Goal: Task Accomplishment & Management: Complete application form

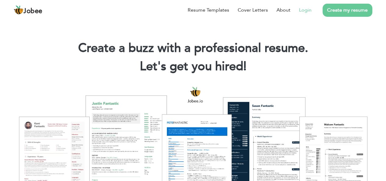
click at [308, 11] on link "Login" at bounding box center [305, 9] width 13 height 7
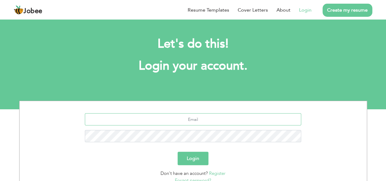
click at [210, 118] on input "text" at bounding box center [193, 119] width 216 height 12
type input "ubaidullahumer664@gmail.com"
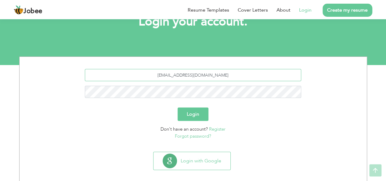
scroll to position [45, 0]
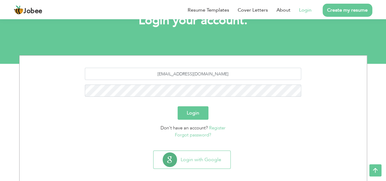
click at [217, 127] on link "Register" at bounding box center [217, 128] width 16 height 6
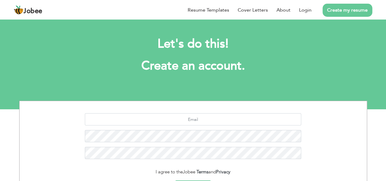
scroll to position [72, 0]
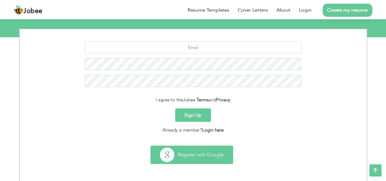
click at [201, 161] on button "Register with Google" at bounding box center [192, 155] width 82 height 18
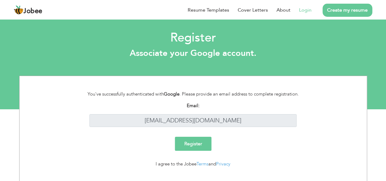
click at [204, 144] on input "Register" at bounding box center [193, 144] width 37 height 14
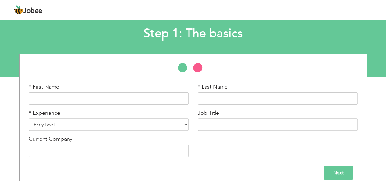
scroll to position [40, 0]
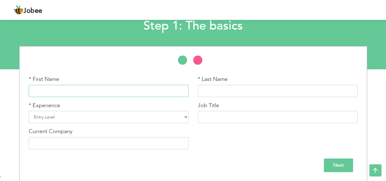
click at [117, 92] on input "text" at bounding box center [109, 91] width 160 height 12
type input "[DEMOGRAPHIC_DATA]"
click at [225, 91] on input "FAROOQ" at bounding box center [278, 91] width 160 height 12
type input "Ubaidullah"
click at [153, 115] on select "Entry Level Less than 1 Year 1 Year 2 Years 3 Years 4 Years 5 Years 6 Years 7 Y…" at bounding box center [109, 117] width 160 height 12
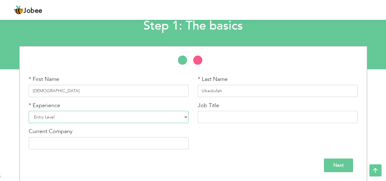
select select "6"
click at [29, 111] on select "Entry Level Less than 1 Year 1 Year 2 Years 3 Years 4 Years 5 Years 6 Years 7 Y…" at bounding box center [109, 117] width 160 height 12
click at [224, 119] on input "text" at bounding box center [278, 117] width 160 height 12
